Goal: Information Seeking & Learning: Learn about a topic

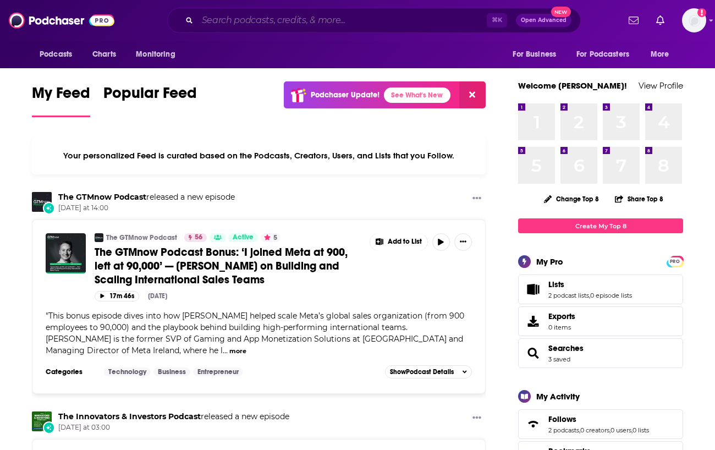
click at [254, 16] on input "Search podcasts, credits, & more..." at bounding box center [342, 21] width 289 height 18
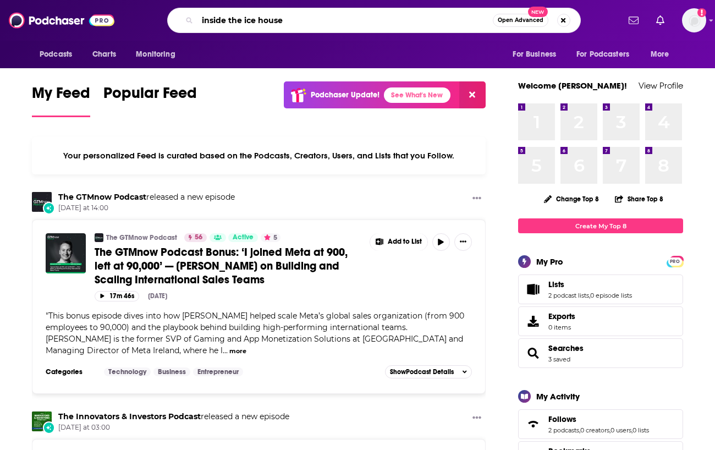
type input "inside the ice house"
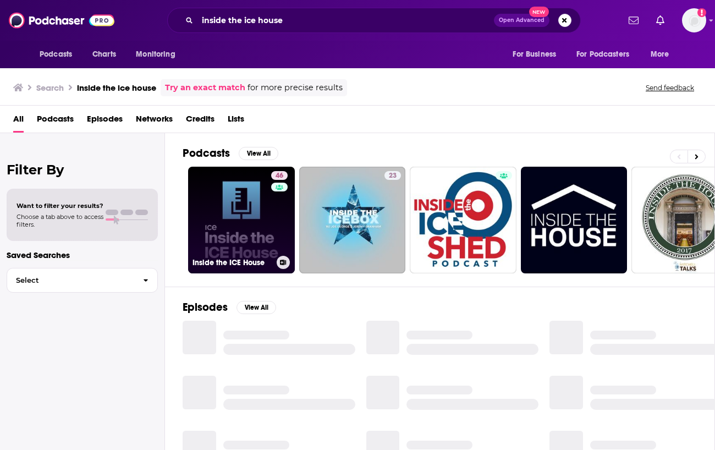
click at [242, 216] on link "46 Inside the ICE House" at bounding box center [241, 220] width 107 height 107
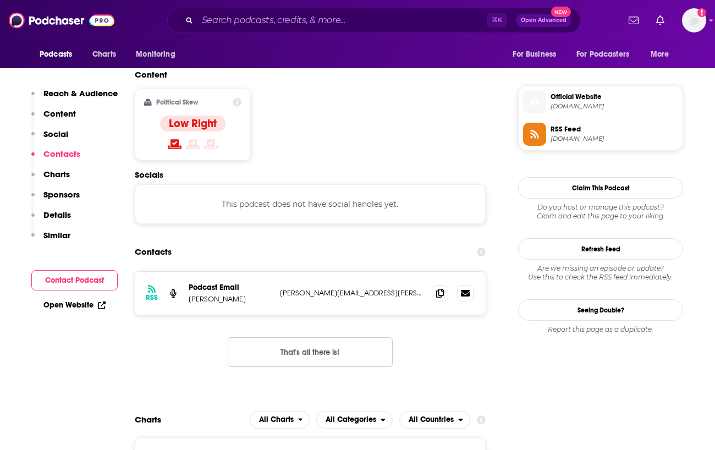
scroll to position [907, 0]
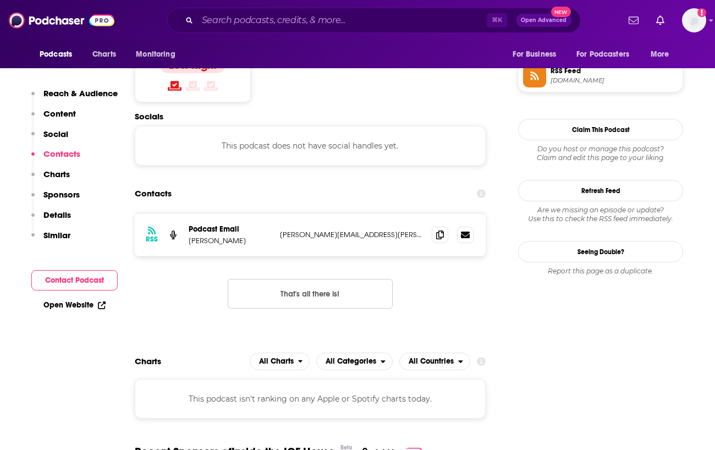
click at [58, 234] on p "Similar" at bounding box center [56, 235] width 27 height 10
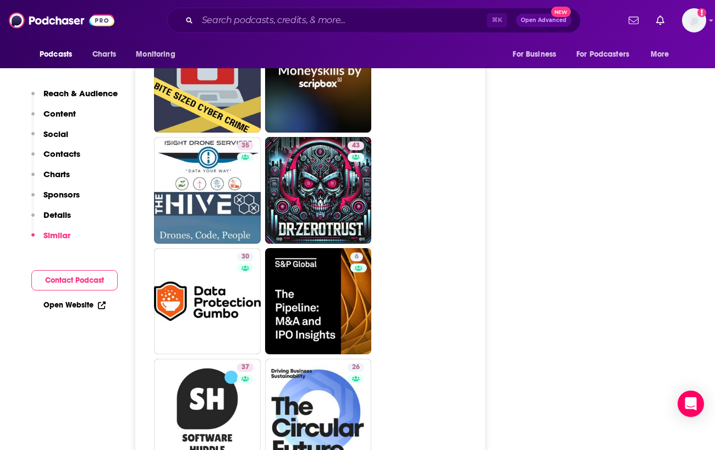
scroll to position [2348, 0]
